Goal: Information Seeking & Learning: Learn about a topic

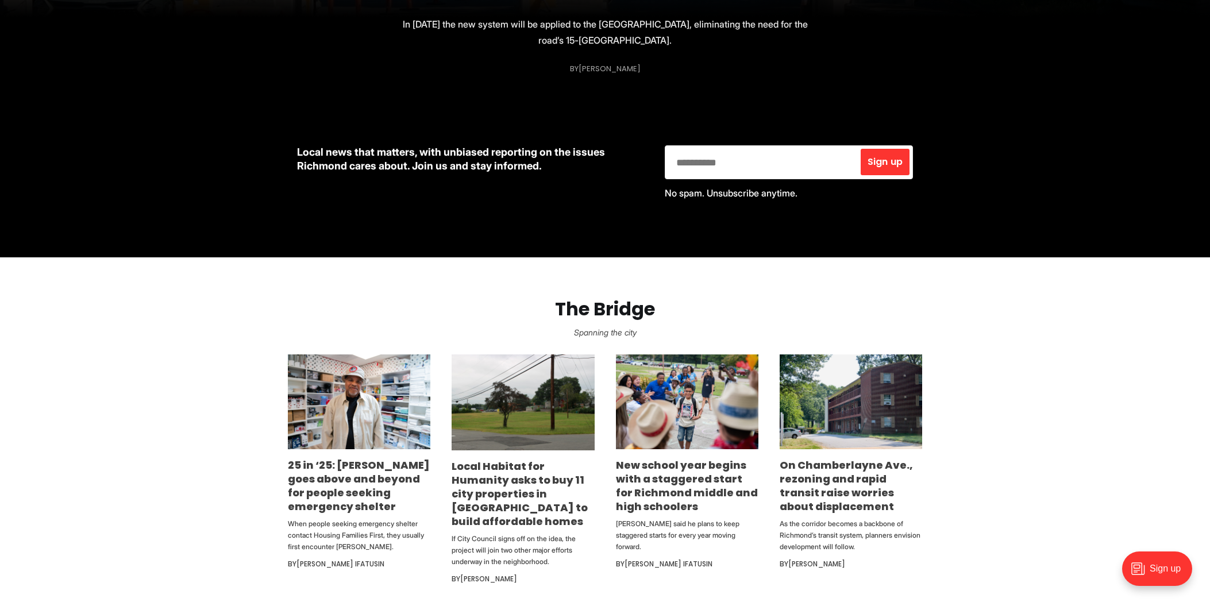
scroll to position [432, 0]
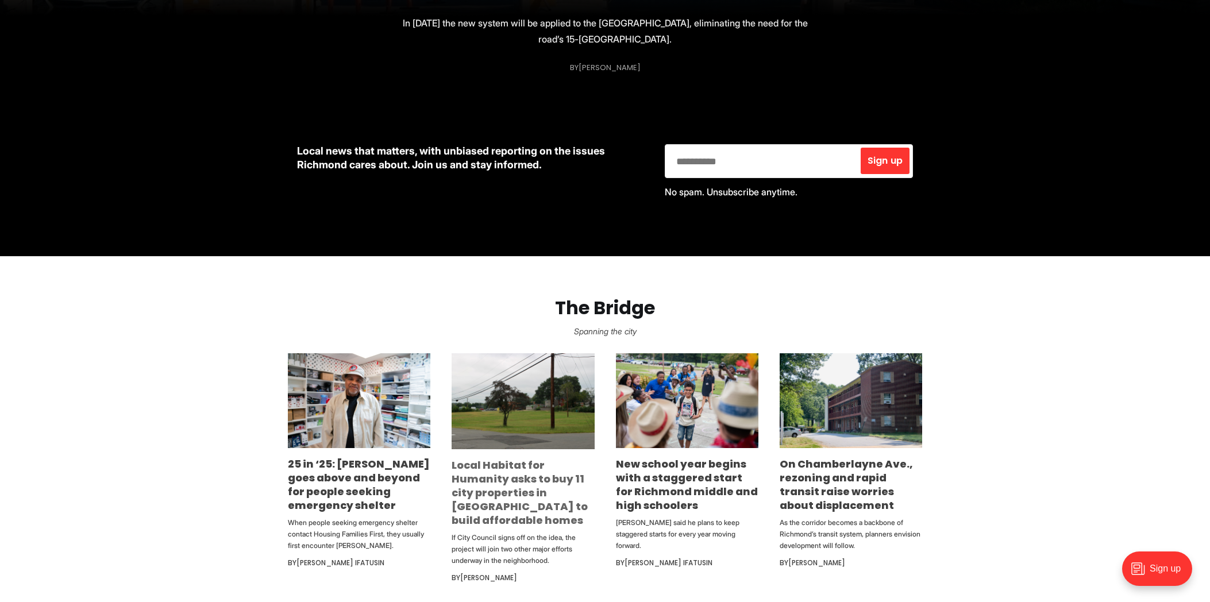
click at [482, 513] on link "Local Habitat for Humanity asks to buy 11 city properties in [GEOGRAPHIC_DATA] …" at bounding box center [519, 492] width 136 height 69
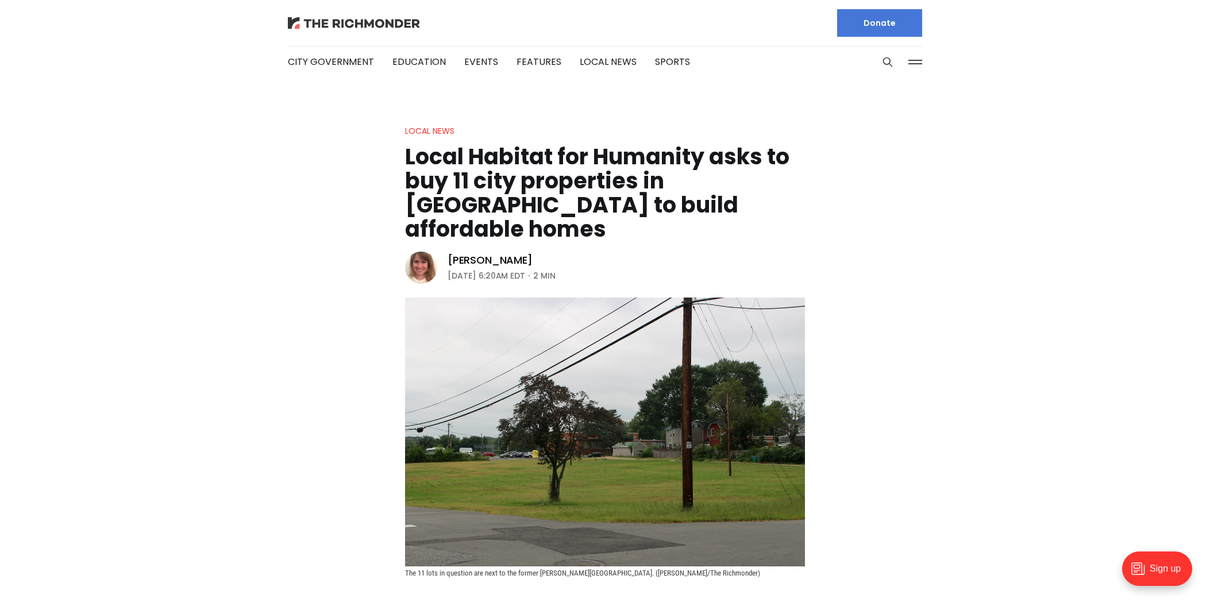
click at [353, 24] on img at bounding box center [354, 22] width 132 height 11
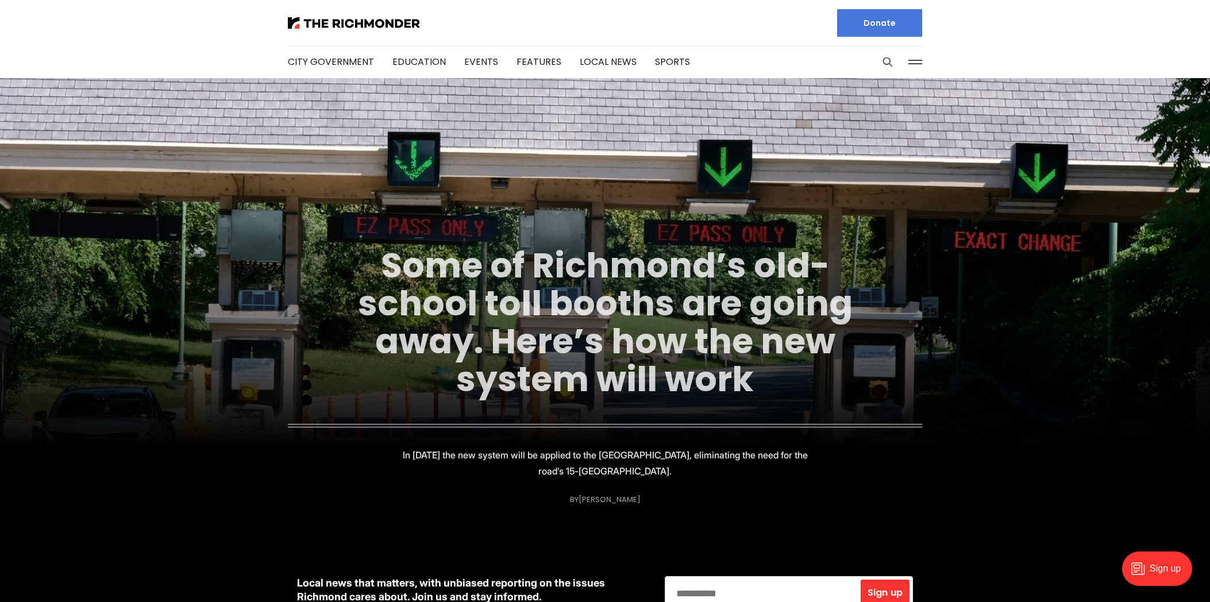
click at [427, 260] on link "Some of Richmond’s old-school toll booths are going away. Here’s how the new sy…" at bounding box center [605, 322] width 495 height 162
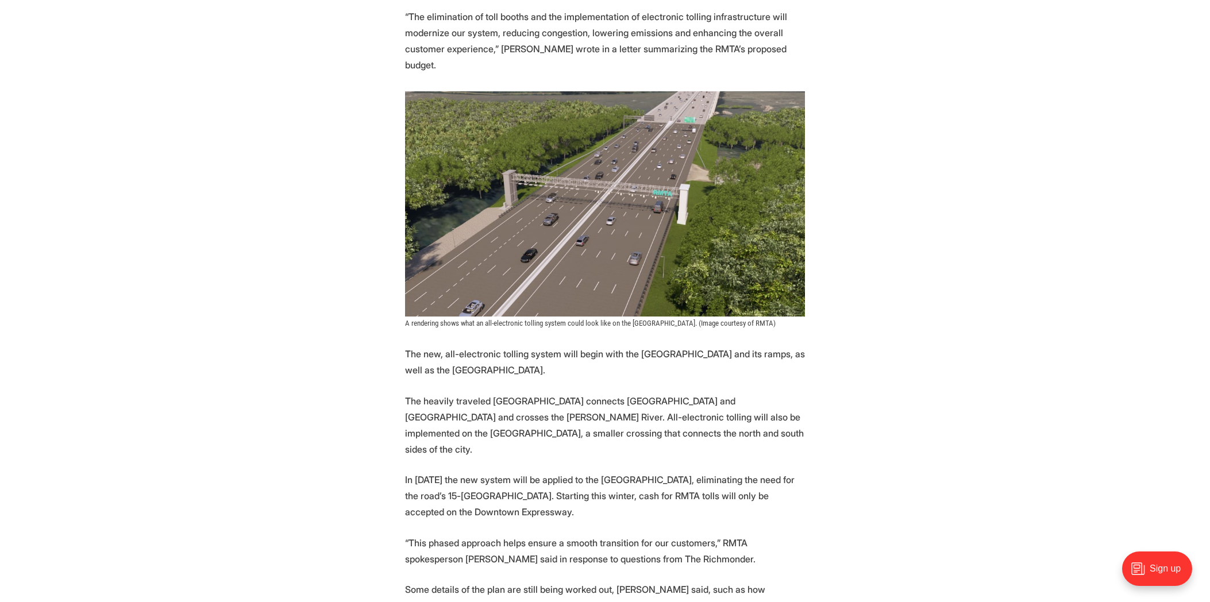
scroll to position [1098, 0]
